Goal: Book appointment/travel/reservation

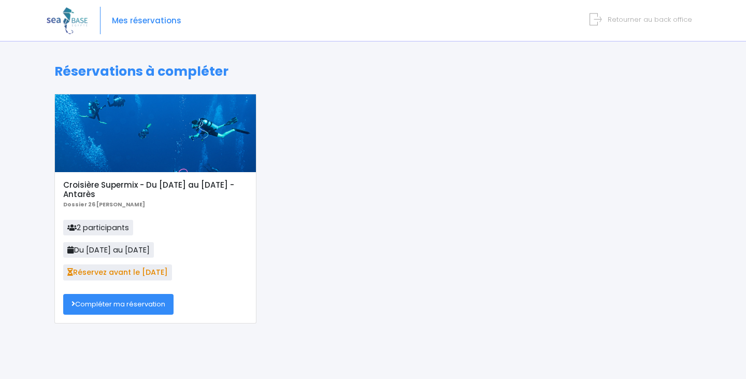
click at [138, 308] on link "Compléter ma réservation" at bounding box center [118, 304] width 110 height 21
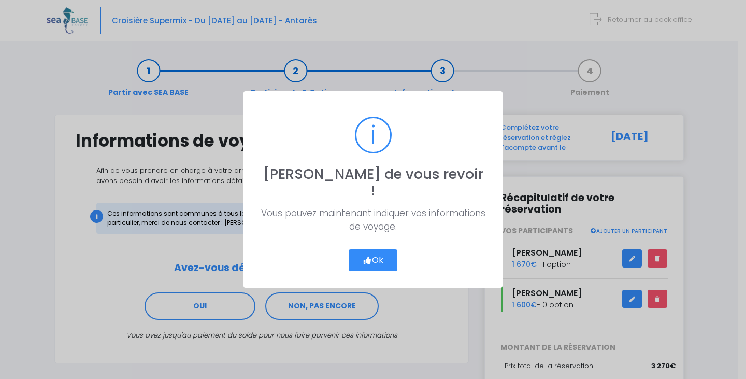
click at [389, 255] on button "Ok" at bounding box center [373, 260] width 49 height 22
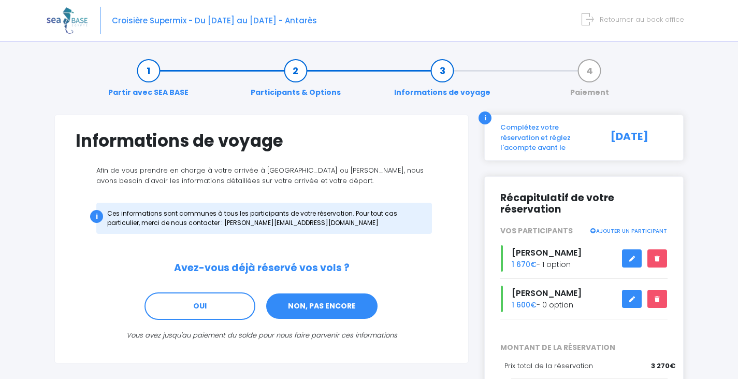
click at [346, 308] on link "NON, PAS ENCORE" at bounding box center [321, 306] width 113 height 28
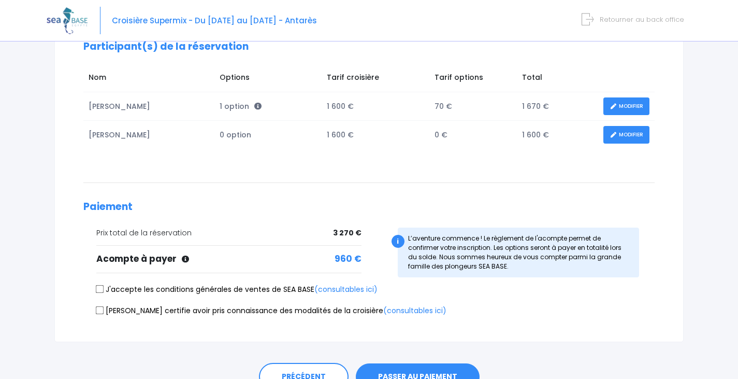
scroll to position [155, 0]
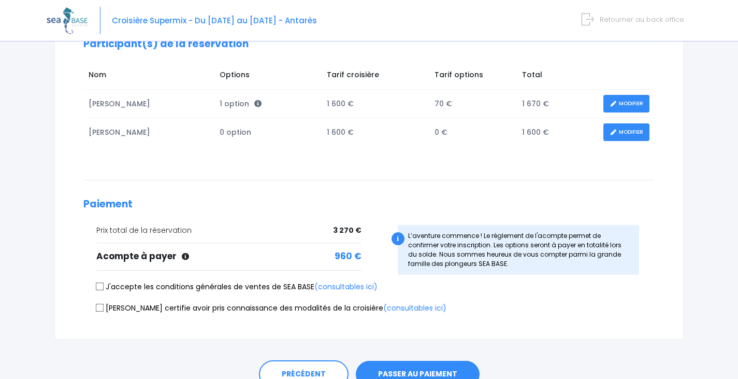
click at [100, 287] on input "J'accepte les conditions générales de ventes de SEA BASE (consultables ici)" at bounding box center [100, 286] width 8 height 8
checkbox input "true"
click at [97, 307] on input "Je certifie avoir pris connaissance des modalités de la croisière (consultables…" at bounding box center [100, 307] width 8 height 8
checkbox input "true"
click at [438, 373] on button "PASSER AU PAIEMENT" at bounding box center [418, 373] width 124 height 27
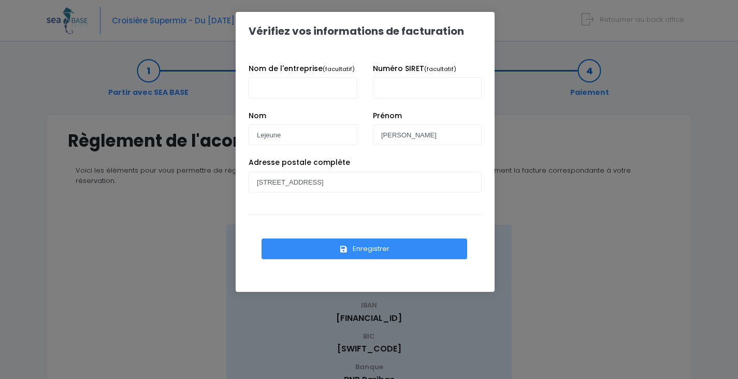
click at [406, 248] on button "Enregistrer" at bounding box center [365, 248] width 206 height 21
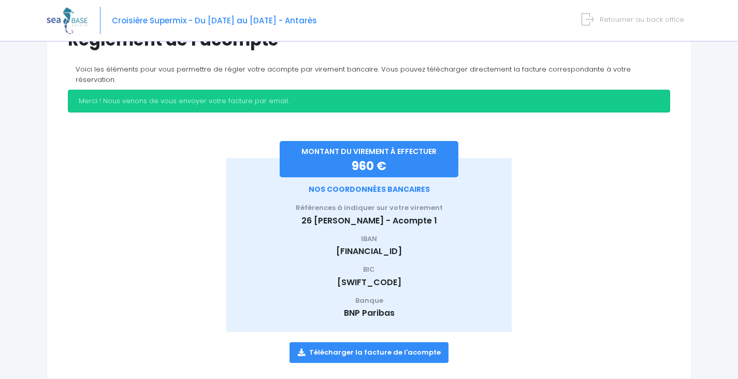
scroll to position [117, 0]
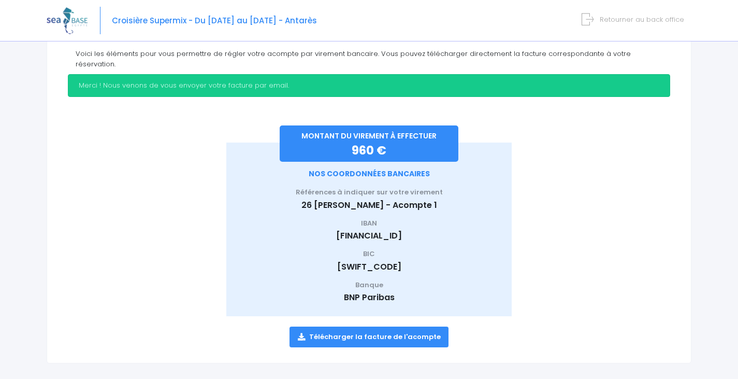
click at [393, 326] on link "Télécharger la facture de l'acompte" at bounding box center [370, 336] width 160 height 21
click at [663, 20] on span "Retourner au back office" at bounding box center [642, 20] width 84 height 10
